Goal: Transaction & Acquisition: Purchase product/service

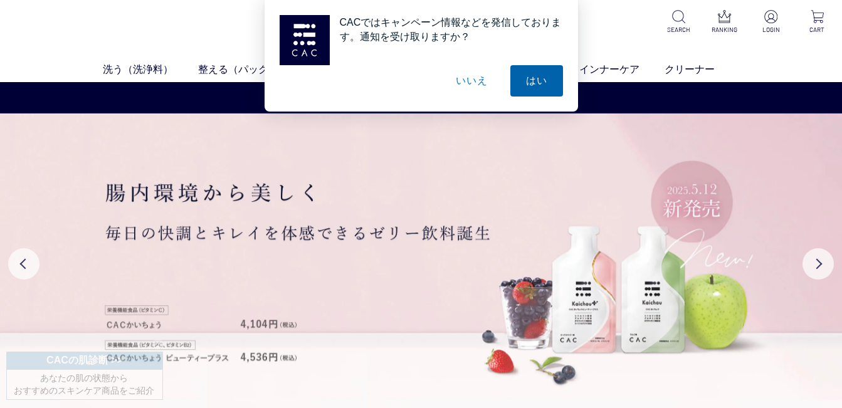
click at [537, 76] on button "はい" at bounding box center [536, 80] width 53 height 31
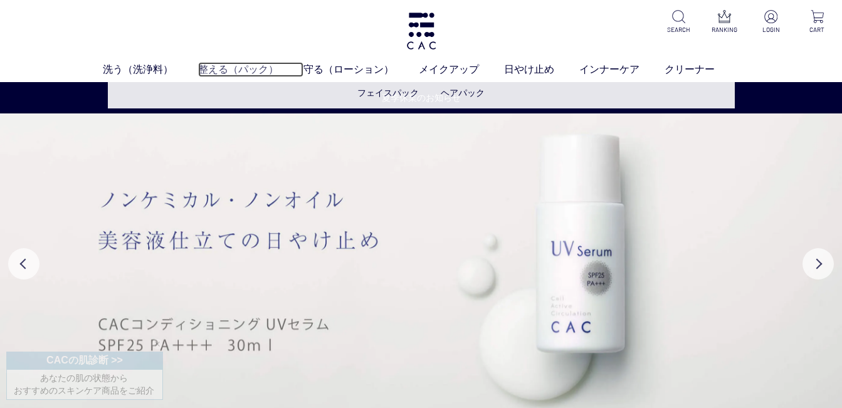
click at [248, 68] on link "整える（パック）" at bounding box center [250, 69] width 105 height 15
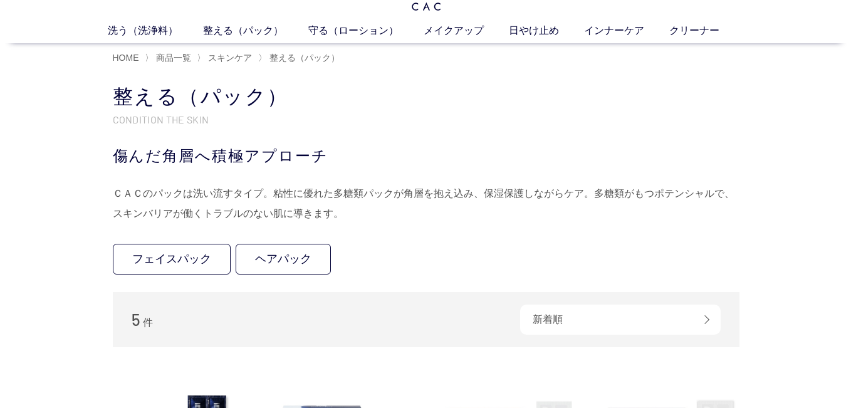
scroll to position [24, 0]
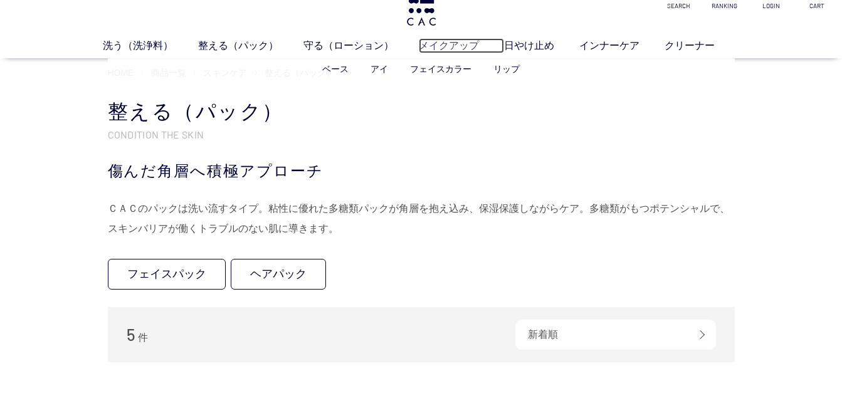
click at [440, 43] on link "メイクアップ" at bounding box center [461, 45] width 85 height 15
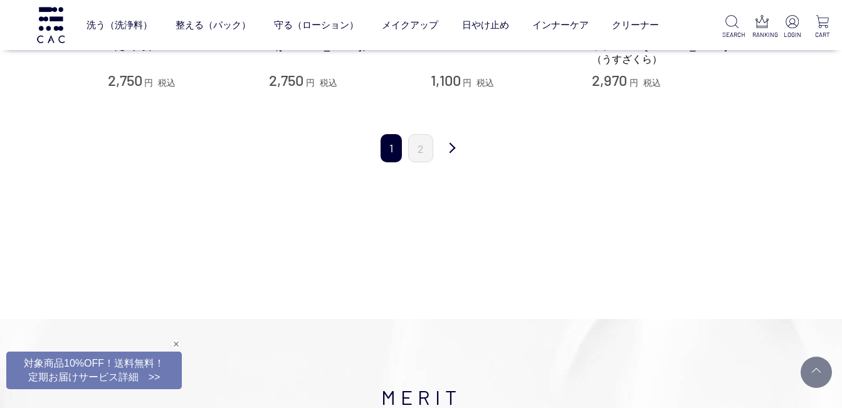
scroll to position [1499, 0]
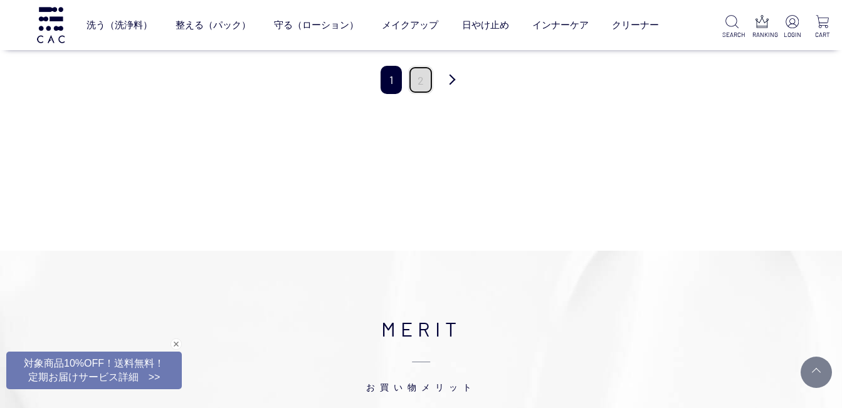
click at [423, 70] on link "2" at bounding box center [420, 80] width 25 height 28
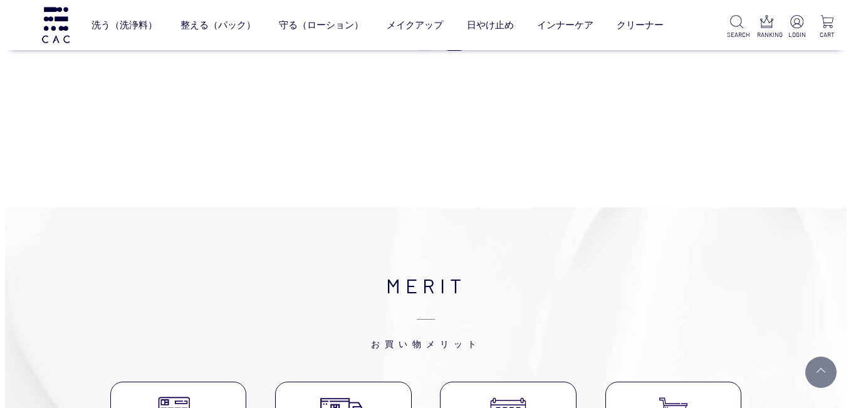
scroll to position [547, 0]
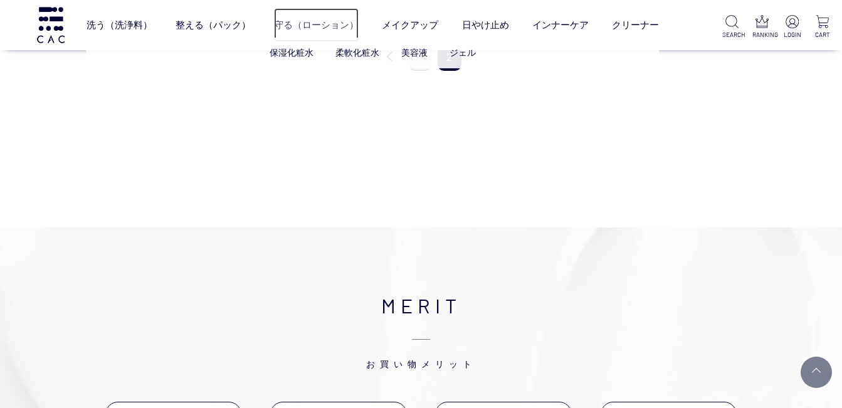
click at [313, 23] on link "守る（ローション）" at bounding box center [316, 24] width 85 height 33
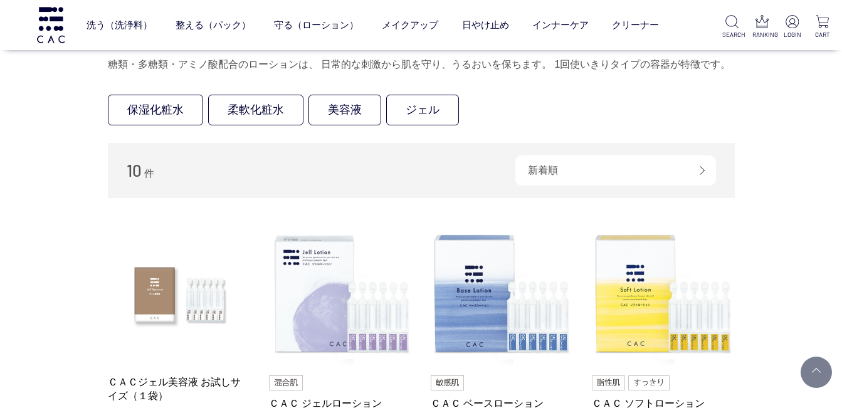
scroll to position [131, 0]
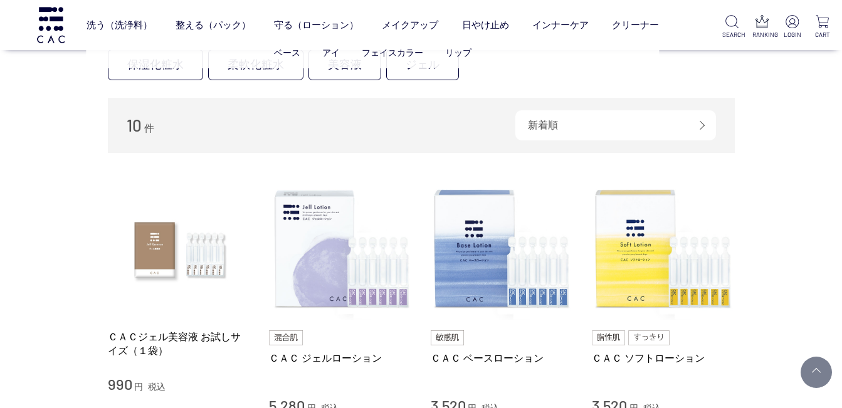
click at [430, 62] on ul "ベース アイ フェイスカラー リップ" at bounding box center [373, 53] width 572 height 31
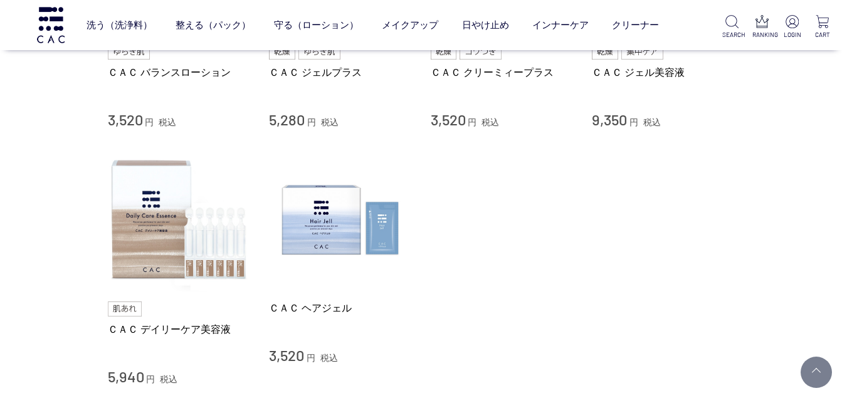
scroll to position [698, 0]
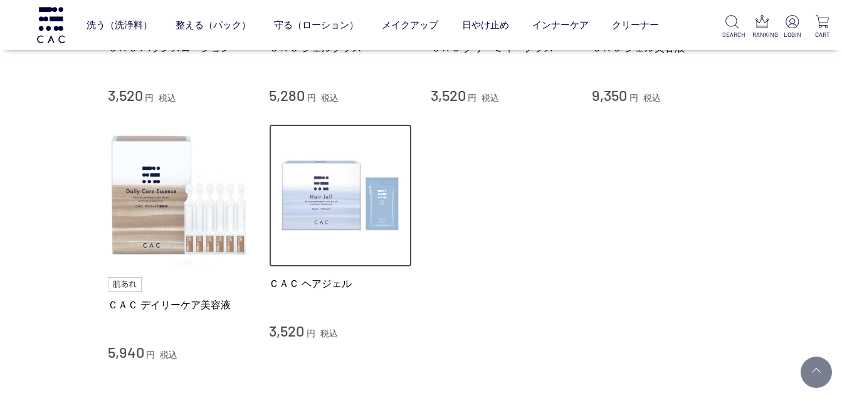
click at [335, 193] on img at bounding box center [340, 195] width 143 height 143
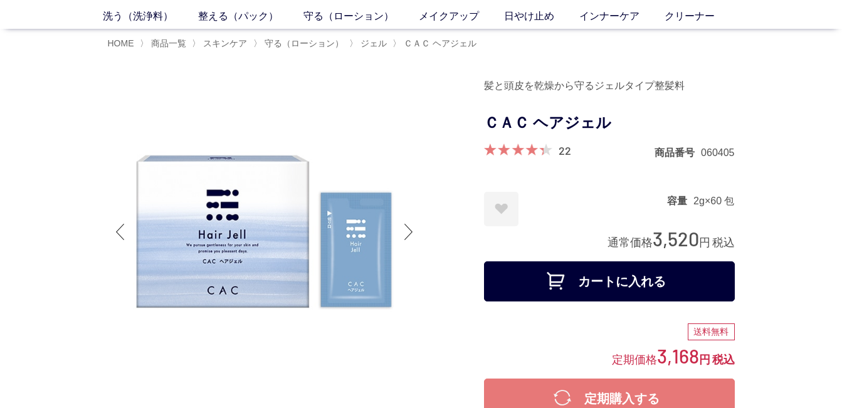
scroll to position [115, 0]
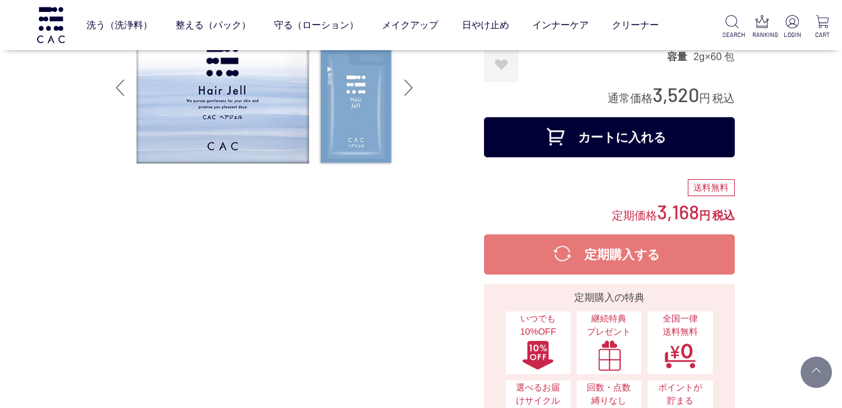
click at [530, 132] on button "カートに入れる" at bounding box center [609, 137] width 251 height 40
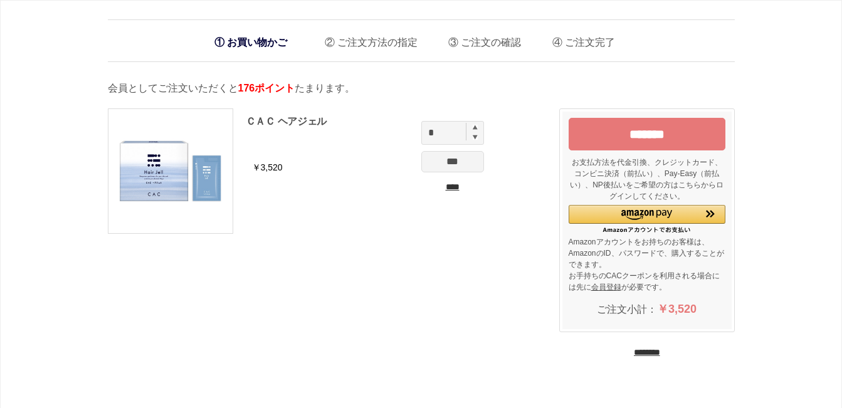
click at [476, 128] on img at bounding box center [475, 127] width 5 height 5
type input "*"
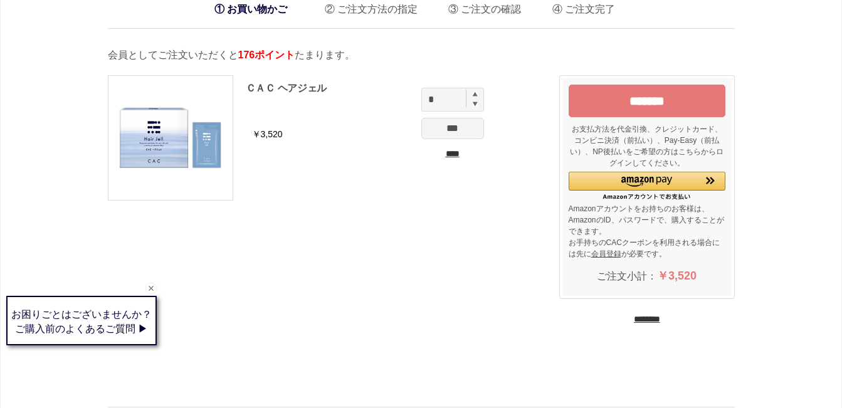
scroll to position [50, 0]
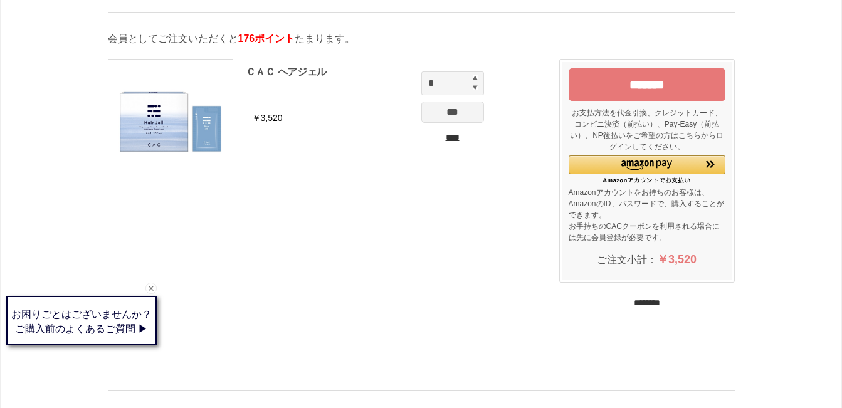
click at [645, 86] on input "*******" at bounding box center [647, 84] width 157 height 33
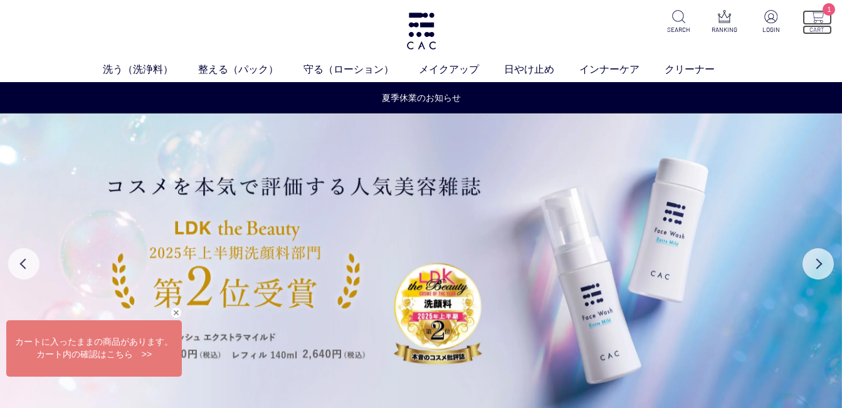
click at [822, 18] on img at bounding box center [817, 16] width 13 height 13
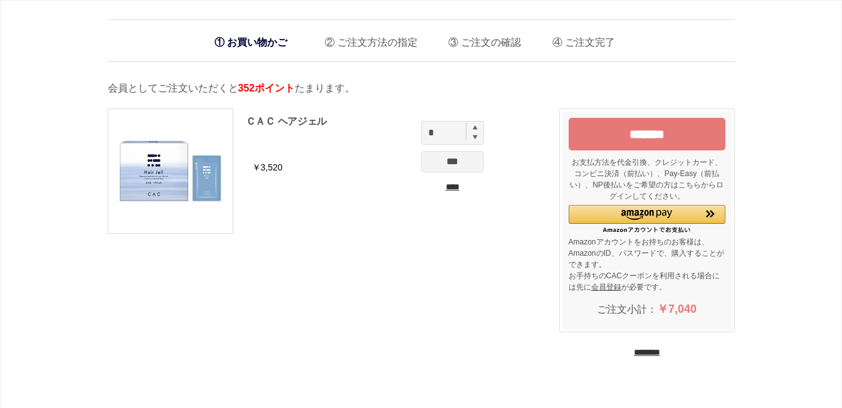
click at [610, 131] on input "*******" at bounding box center [647, 134] width 157 height 33
